Goal: Task Accomplishment & Management: Manage account settings

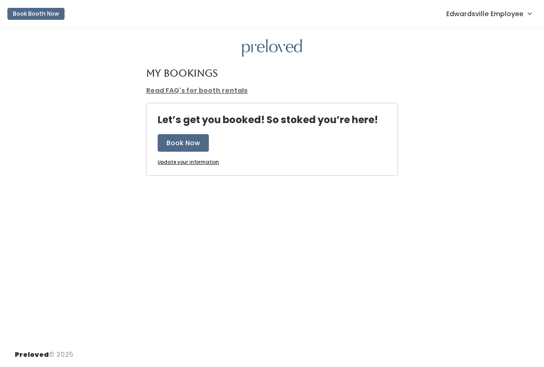
click at [524, 12] on link "Edwardsville Employee" at bounding box center [488, 14] width 103 height 20
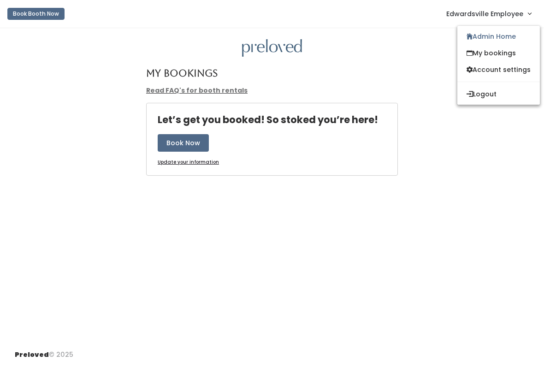
click at [509, 32] on link "Admin Home" at bounding box center [499, 36] width 83 height 17
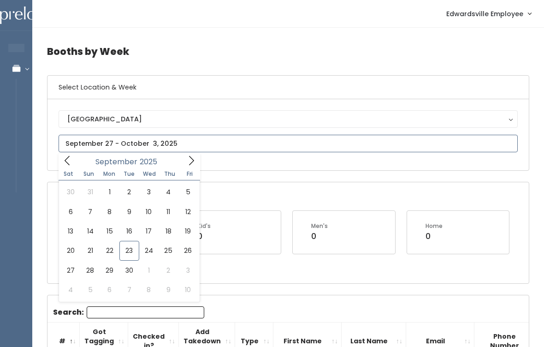
click at [191, 153] on span at bounding box center [192, 160] width 18 height 14
click at [195, 162] on icon at bounding box center [191, 160] width 10 height 10
type input "November 1 to November 7"
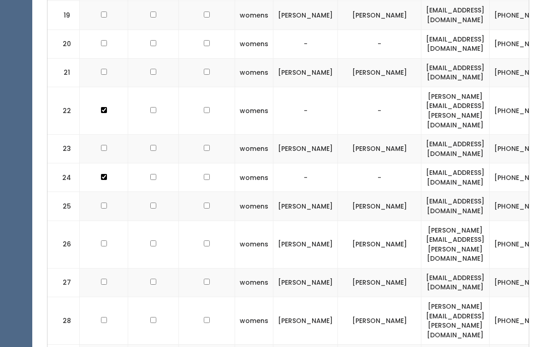
scroll to position [786, 0]
